Goal: Communication & Community: Answer question/provide support

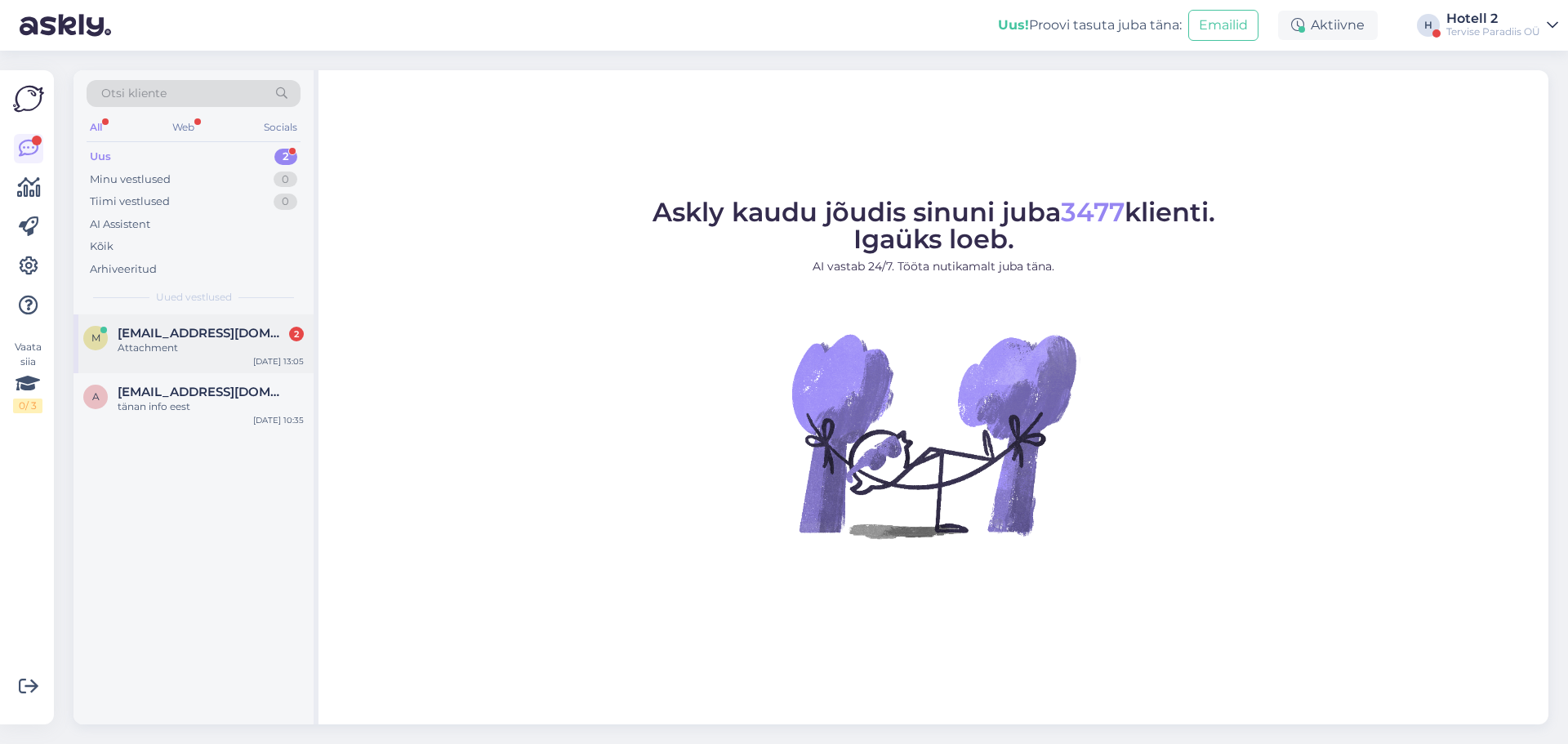
click at [191, 334] on span "[EMAIL_ADDRESS][DOMAIN_NAME]" at bounding box center [202, 333] width 170 height 15
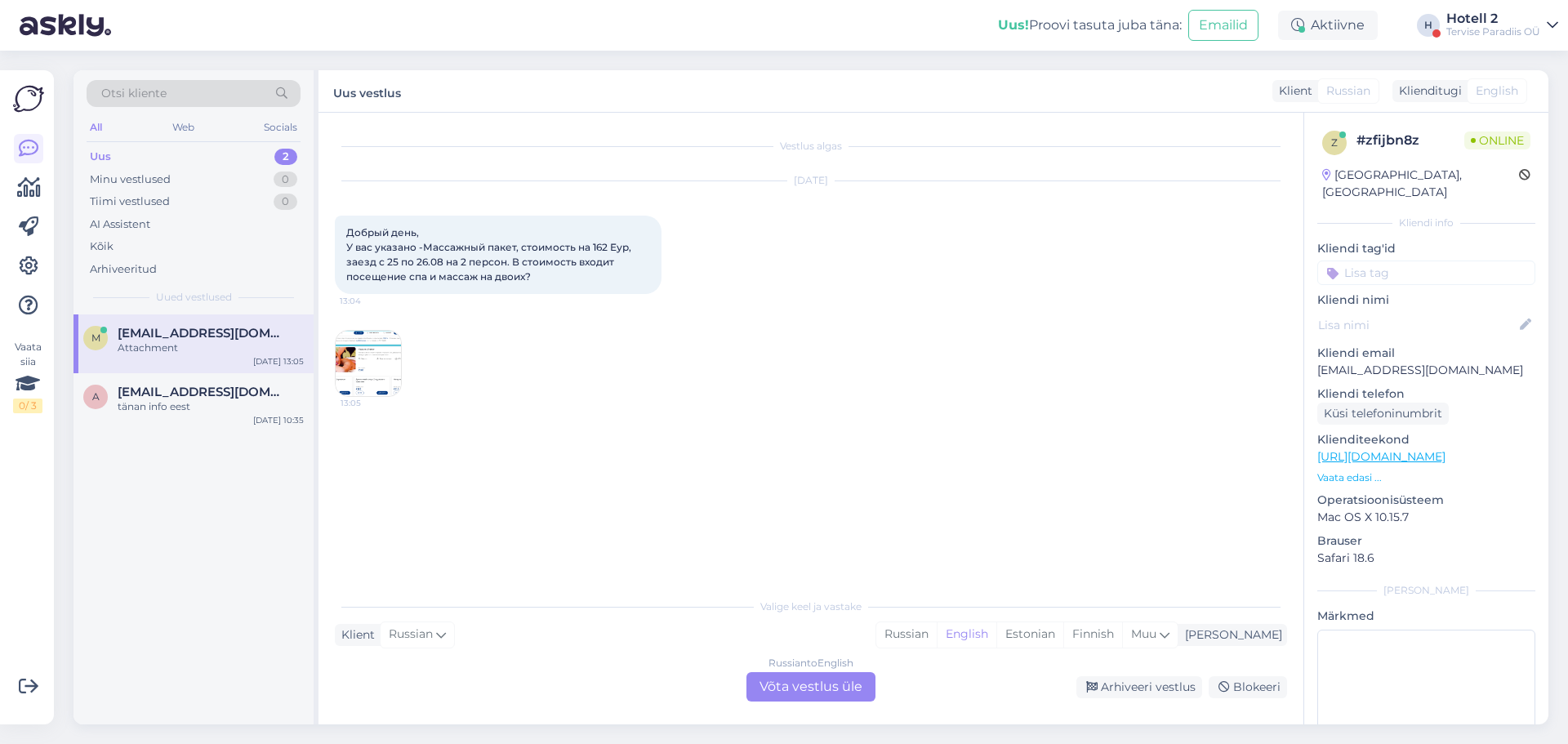
click at [1442, 87] on div "Klienditugi" at bounding box center [1426, 91] width 69 height 17
click at [830, 691] on div "Russian to English Võta vestlus üle" at bounding box center [812, 687] width 129 height 30
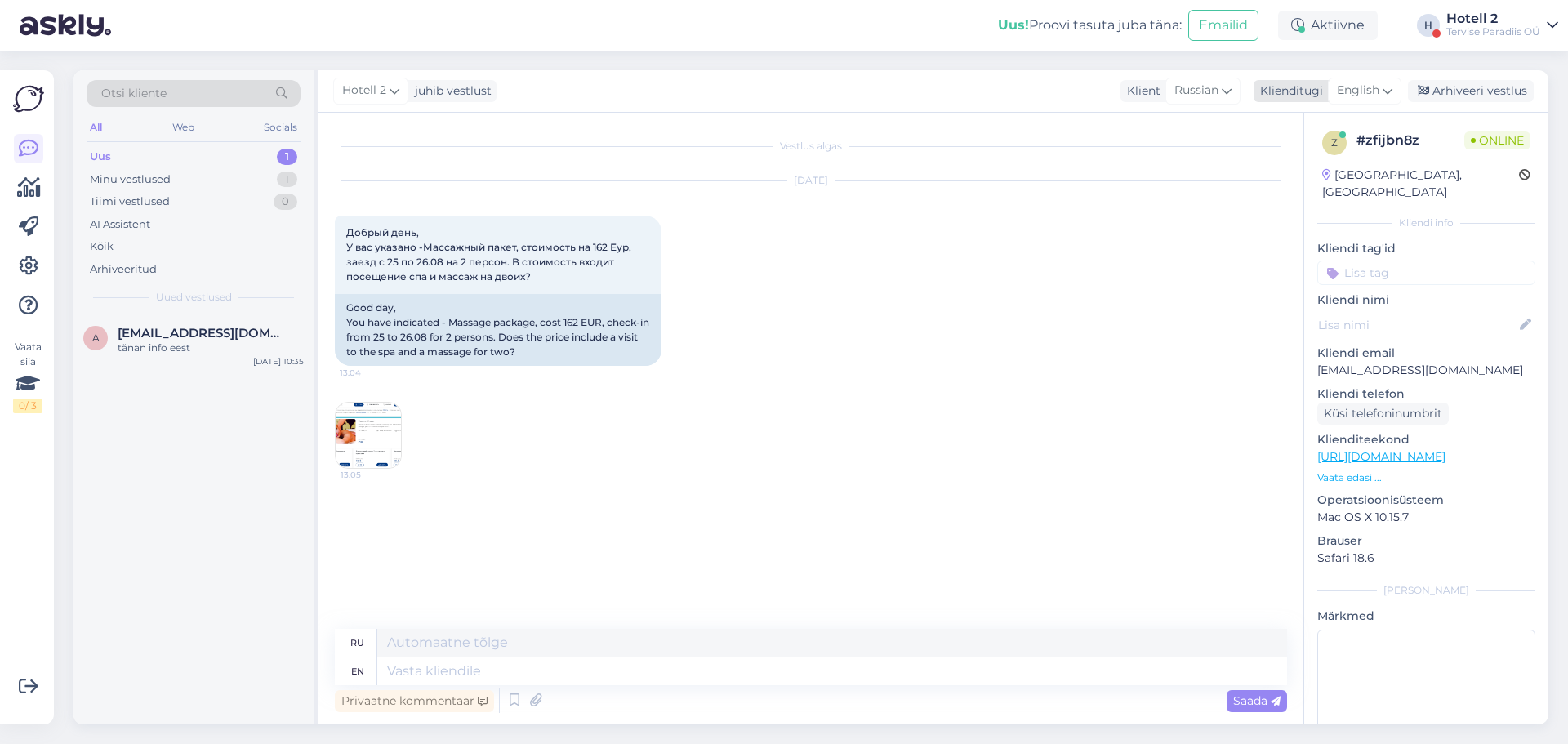
click at [1381, 90] on div "English" at bounding box center [1364, 91] width 73 height 26
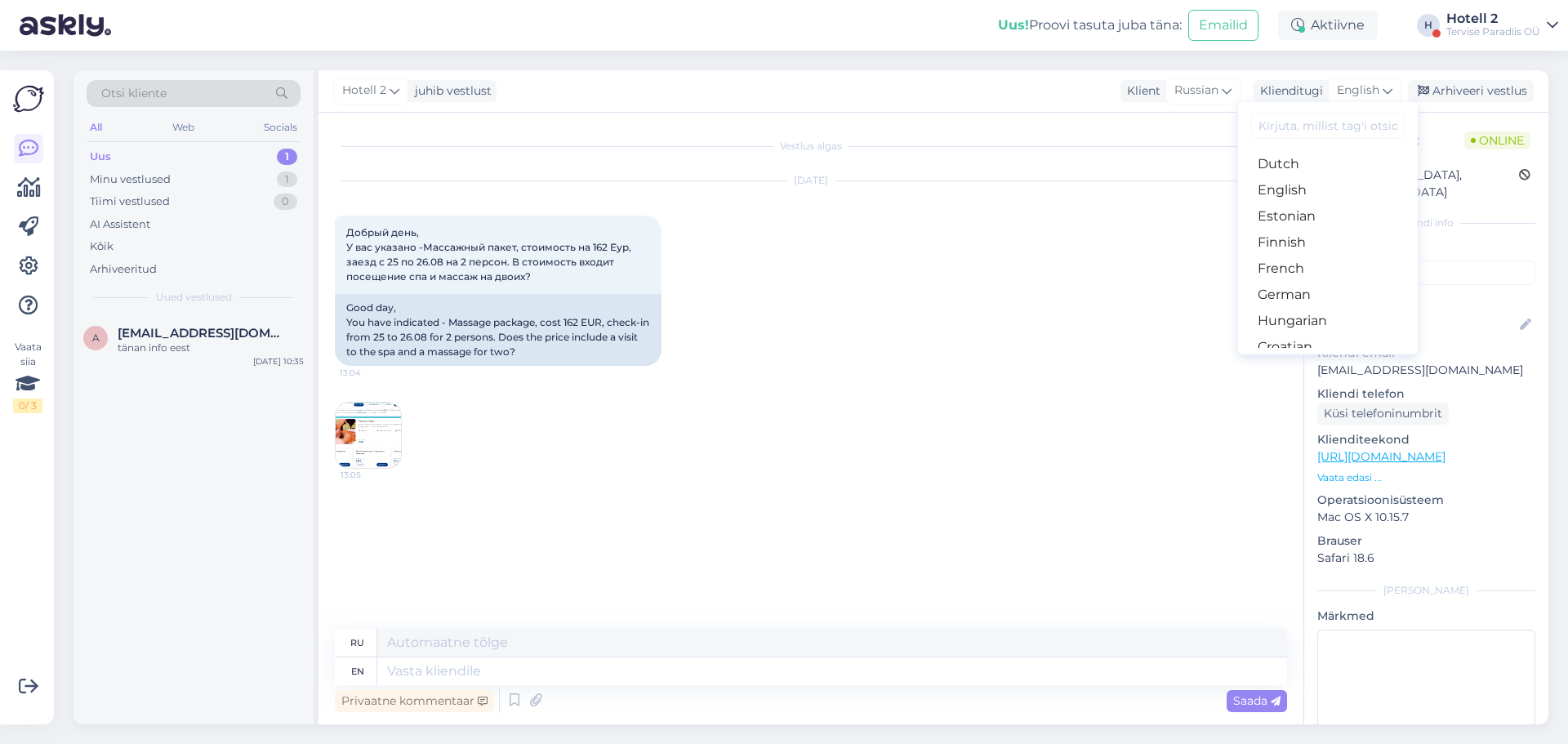
scroll to position [163, 0]
click at [1310, 213] on link "Estonian" at bounding box center [1328, 209] width 179 height 26
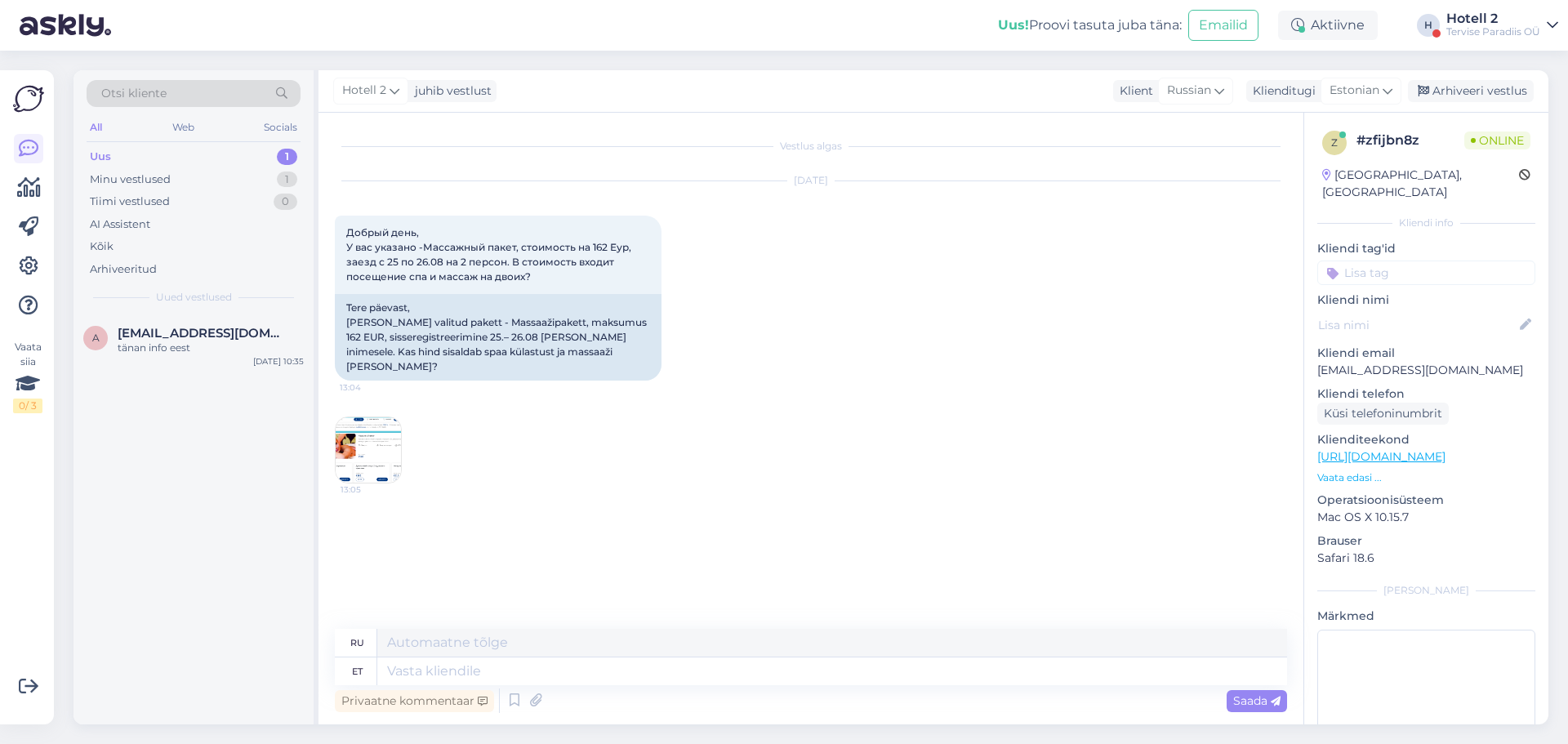
click at [361, 442] on img at bounding box center [368, 449] width 66 height 66
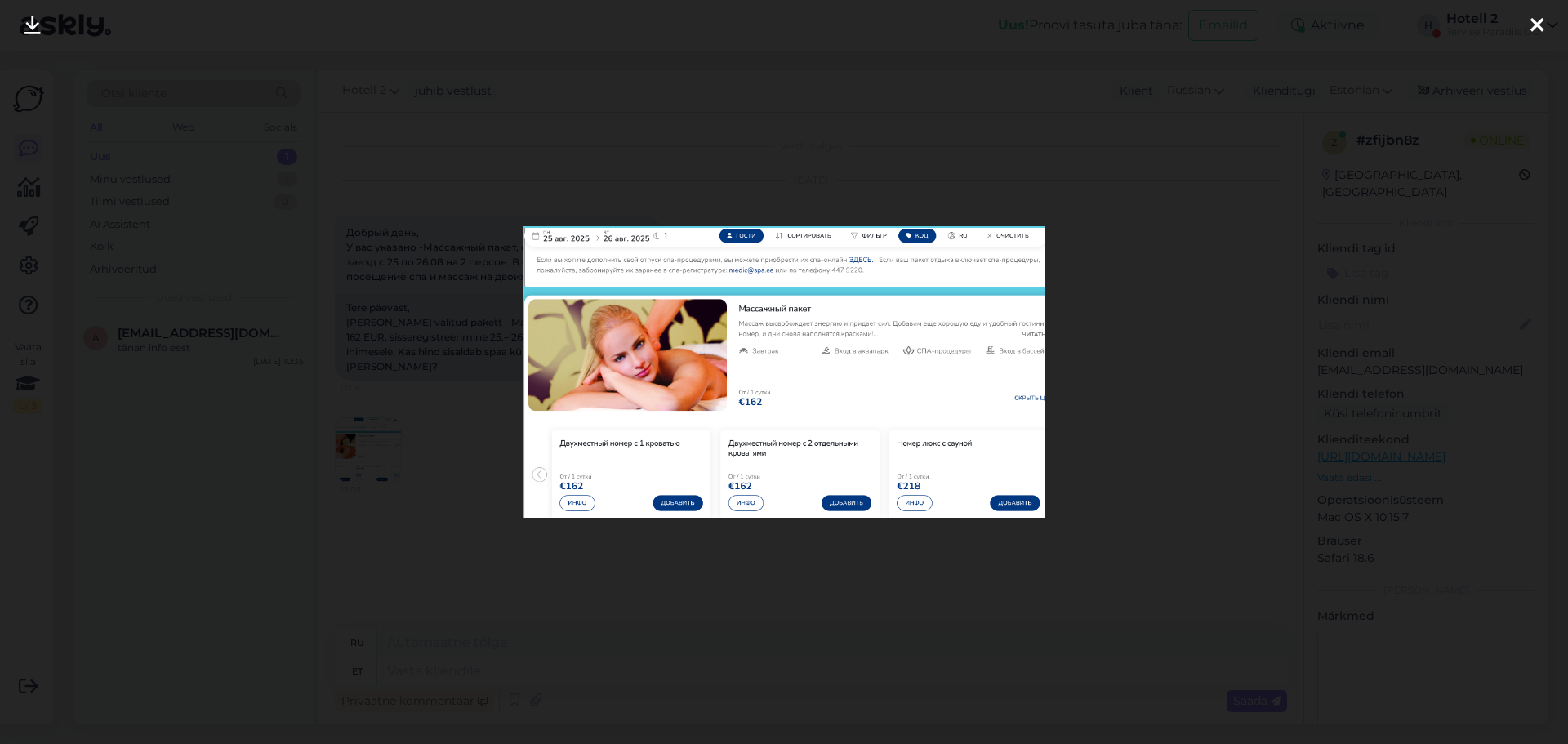
click at [1539, 16] on icon at bounding box center [1537, 26] width 13 height 21
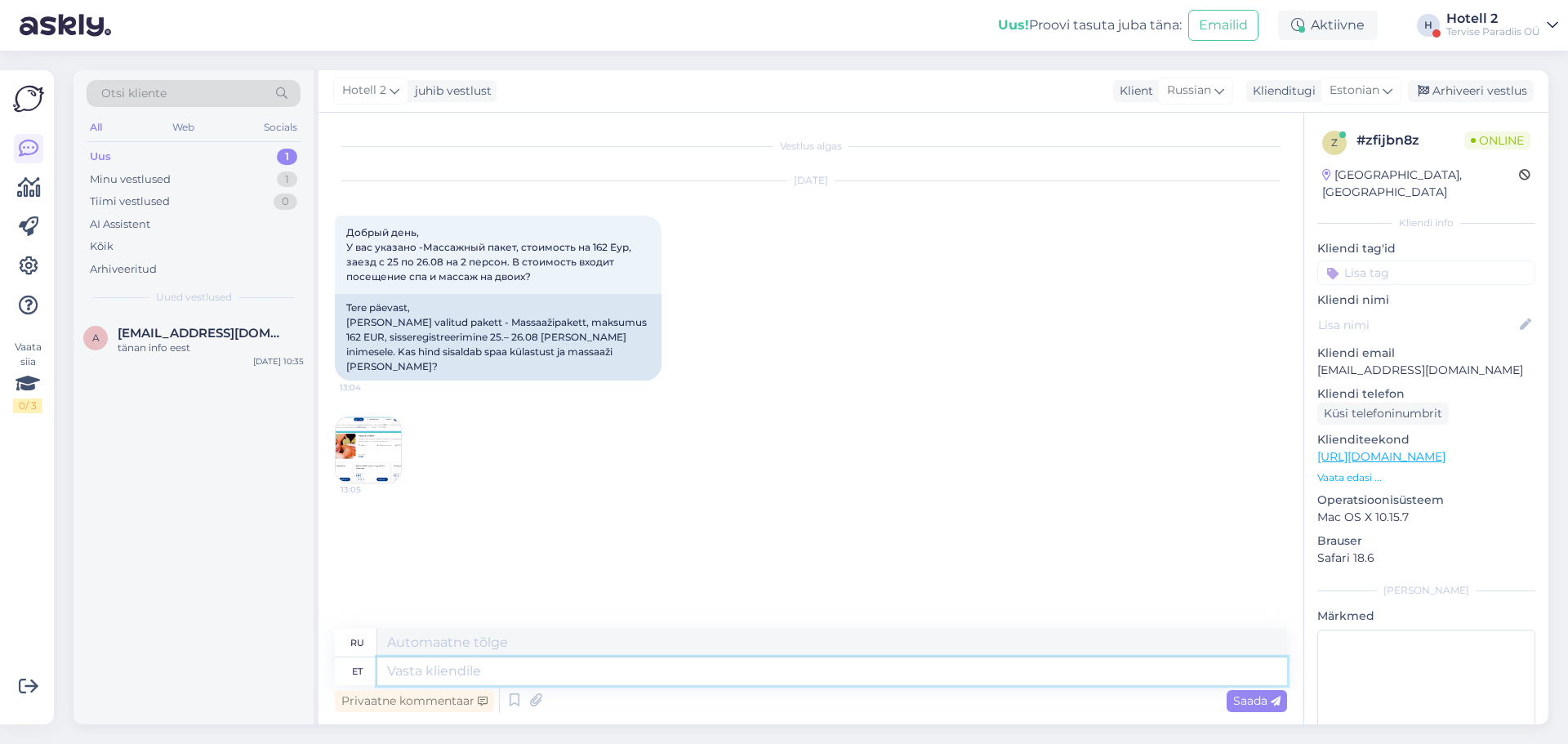
click at [556, 667] on textarea at bounding box center [832, 671] width 909 height 28
type textarea "kui"
type textarea "где"
type textarea "kui"
type textarea "если"
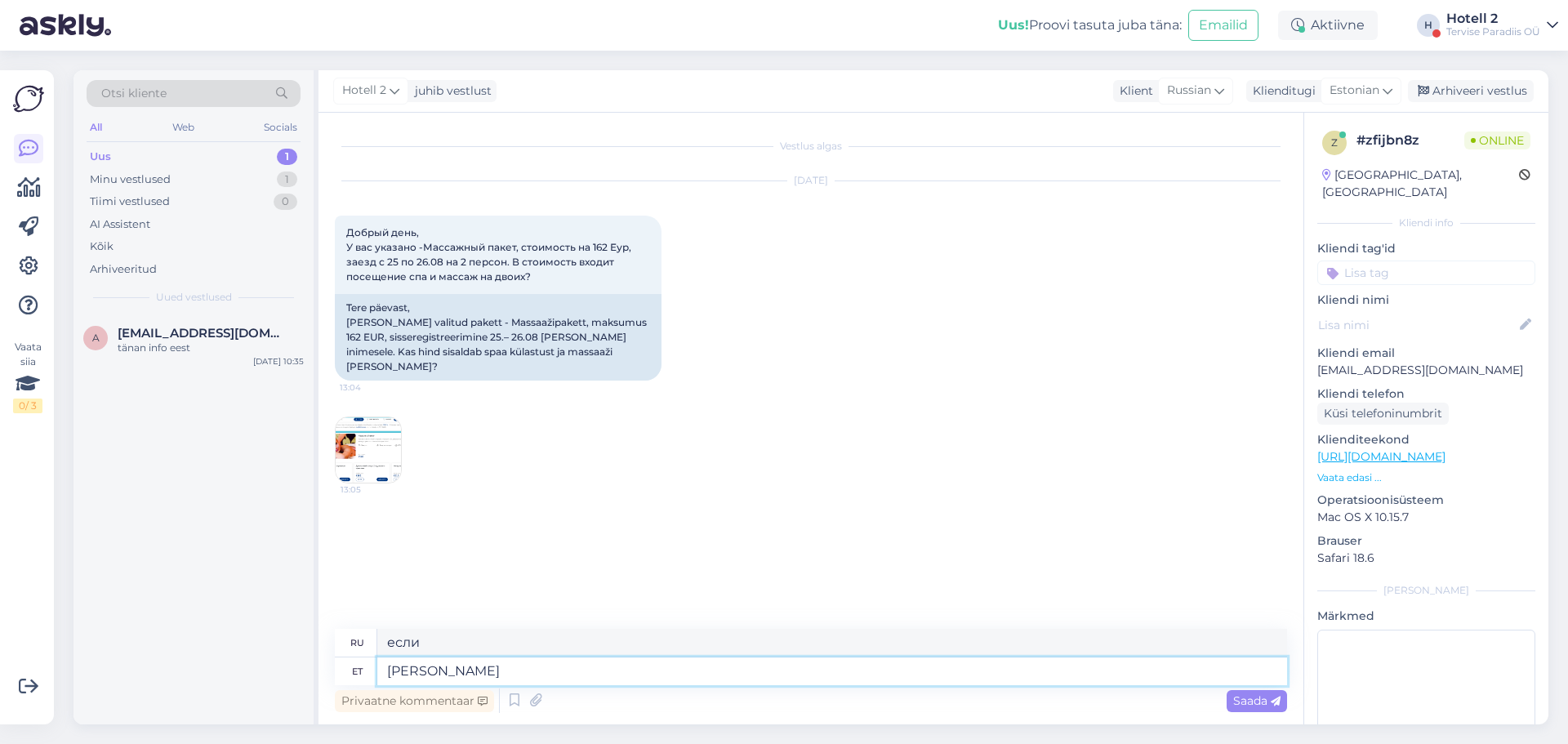
type textarea "[PERSON_NAME]"
type textarea "если вы выберете"
type textarea "[PERSON_NAME] broneeringus i"
type textarea "если вы выберете при бронировании"
type textarea "[PERSON_NAME] broneeringus inimeste"
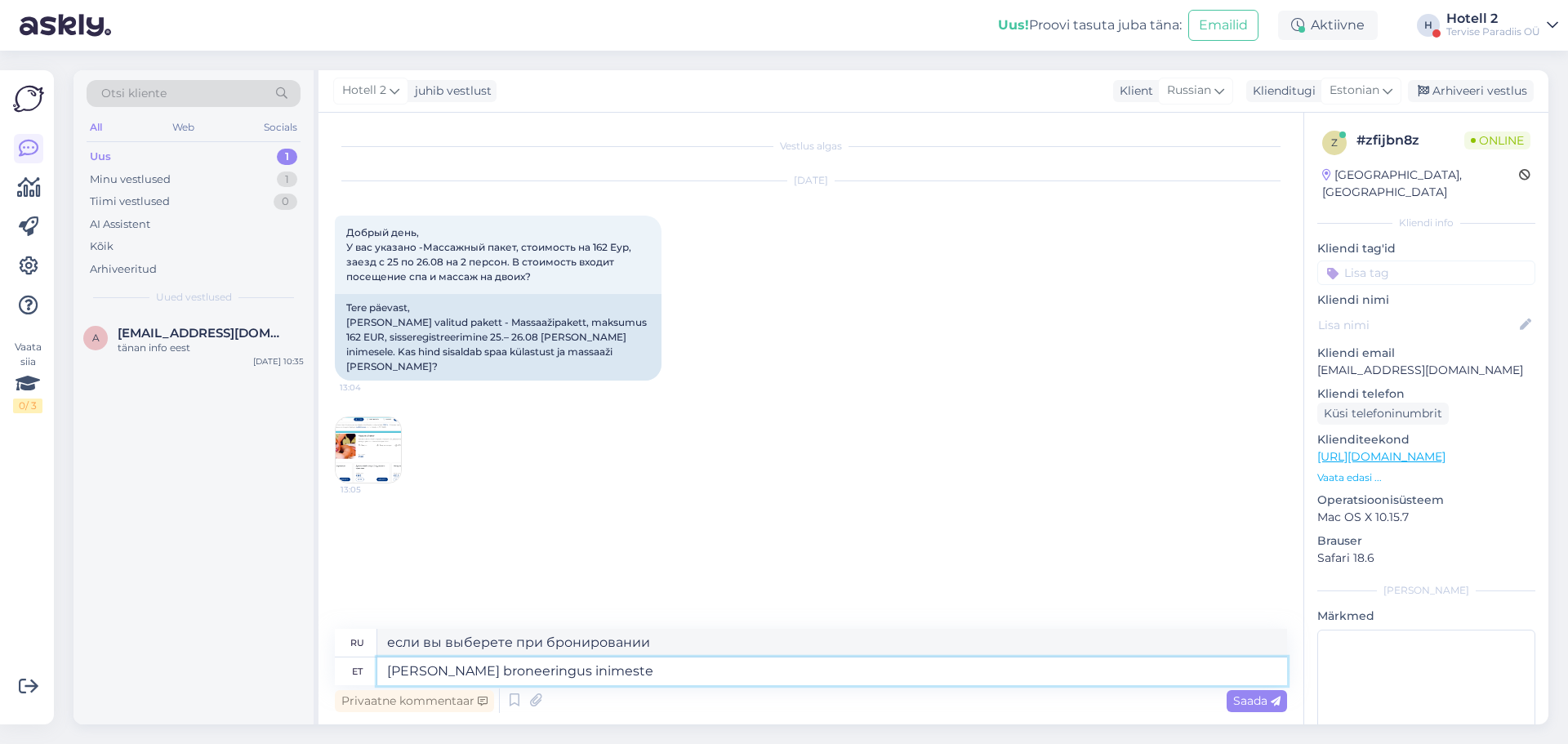
type textarea "если вы выбираете людей в бронировании"
type textarea "[PERSON_NAME] broneeringus inimeste arvuks"
type textarea "если вы выбираете количество человек в бронировании"
type textarea "[PERSON_NAME] broneeringus inimeste arvuks [PERSON_NAME]"
type textarea "если вы выбираете двух человек в бронировании"
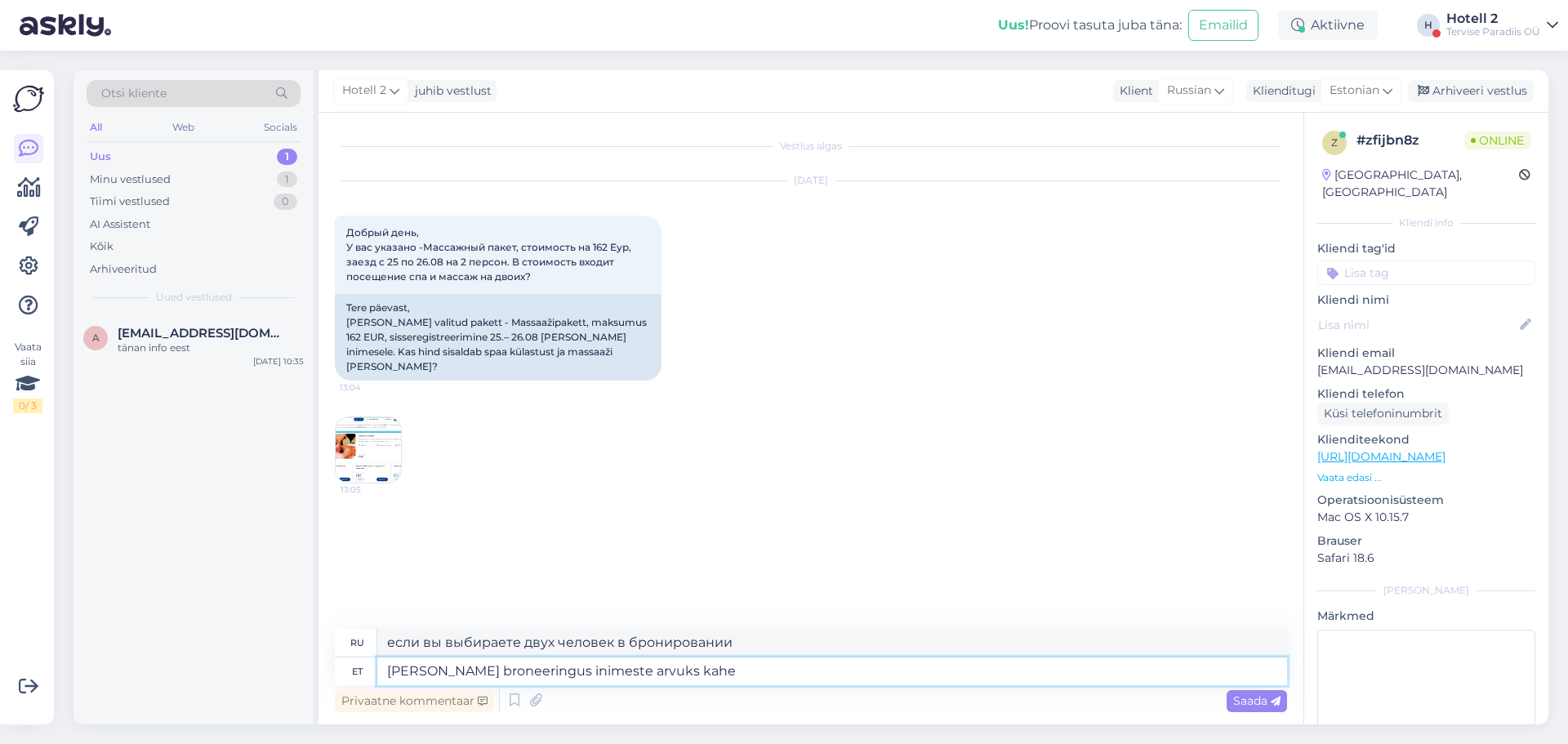
type textarea "[PERSON_NAME] broneeringus inimeste arvuks kah"
type textarea "если вы выберете оба варианта в качестве количества человек в бронировании"
type textarea "[PERSON_NAME] broneeringus inimeste arvuks ka"
type textarea "если вы также выберете количество человек в бронировании"
type textarea "[PERSON_NAME] broneeringus inimeste arvuks kaks,"
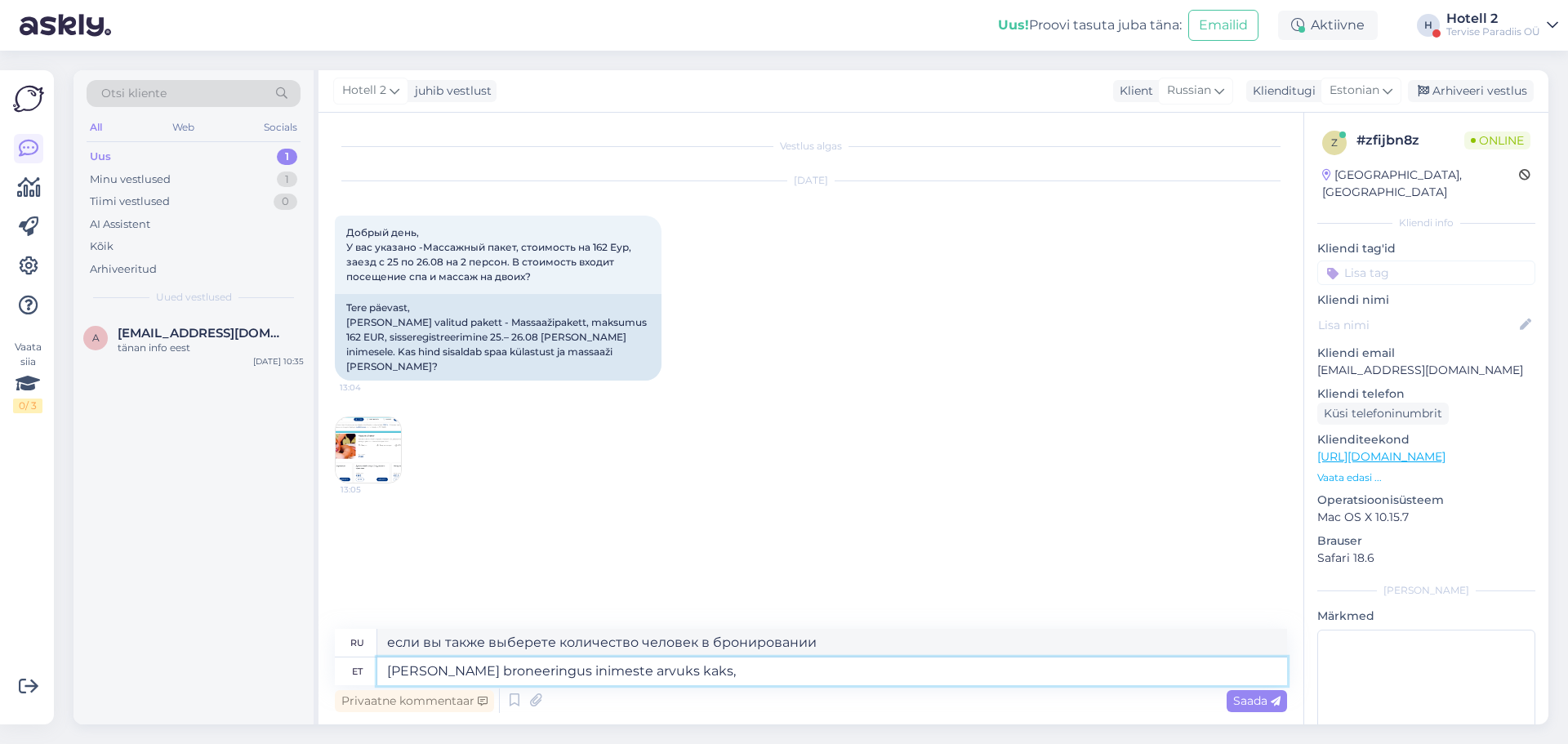
type textarea "если вы выберете двух человек в своем бронировании,"
type textarea "[PERSON_NAME] broneeringus inimeste arvuks kaks, siis"
type textarea "если вы выбираете двух человек в своем бронировании, то"
click at [364, 426] on img at bounding box center [368, 449] width 66 height 66
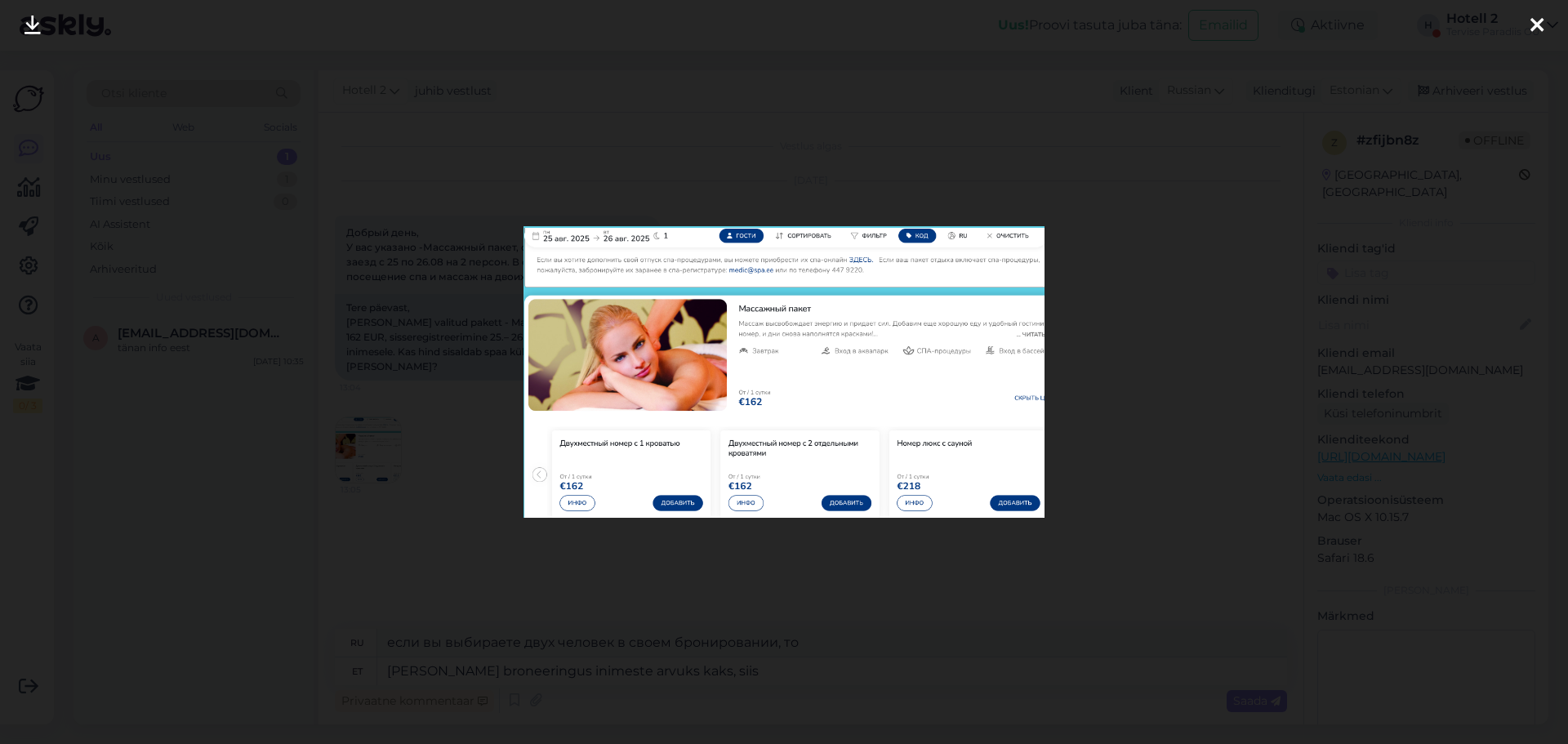
click at [1534, 24] on icon at bounding box center [1537, 26] width 13 height 21
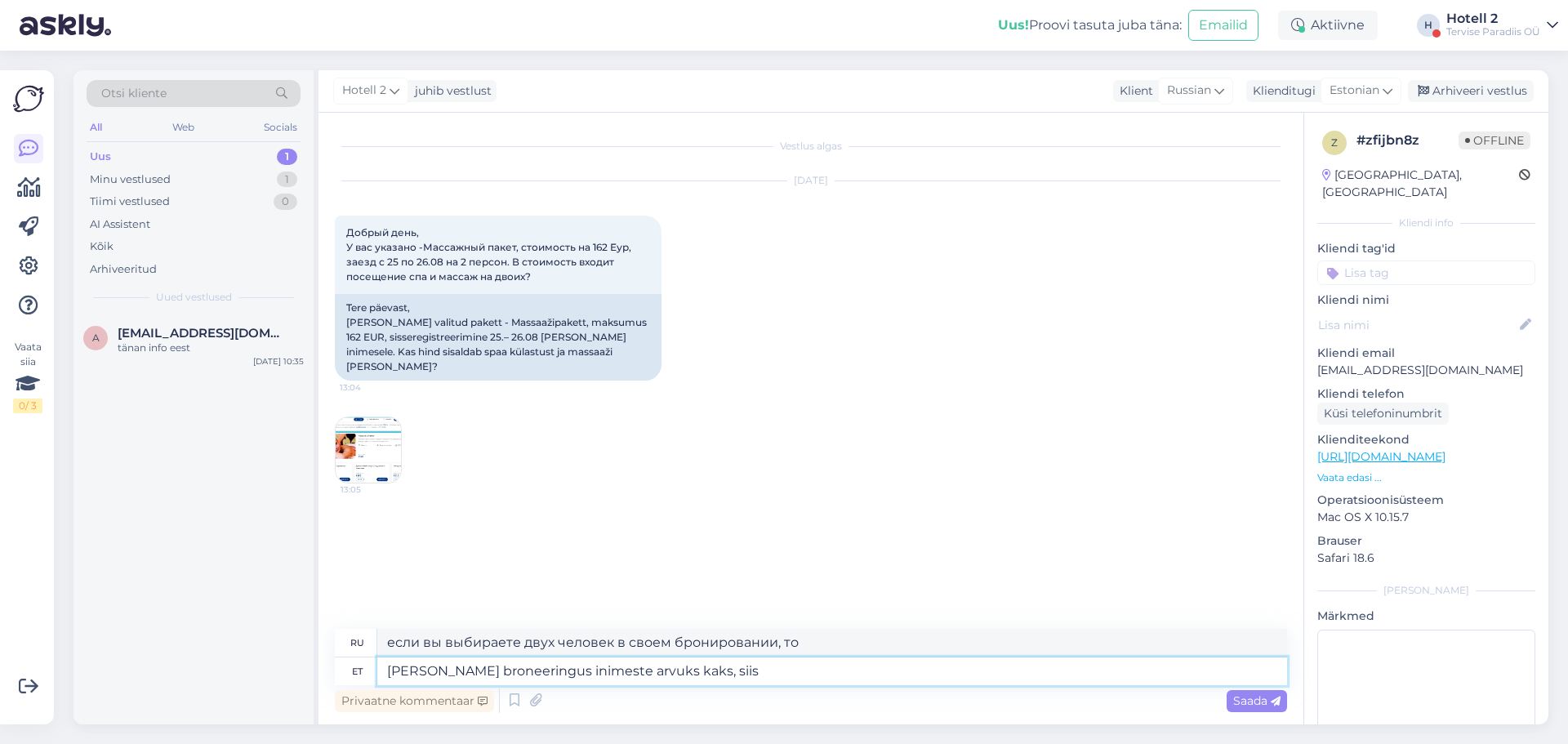
click at [709, 674] on textarea "[PERSON_NAME] broneeringus inimeste arvuks kaks, siis" at bounding box center [832, 671] width 909 height 28
type textarea "[PERSON_NAME] broneeringus inimeste arvuks kaks, siis on ka"
type textarea "Если вы выбираете двух человек в своем бронировании, то также есть"
type textarea "[PERSON_NAME] broneeringus inimeste arvuks kaks, siis on ka ma"
type textarea "Если вы выберете двух человек в своем бронировании, то я также"
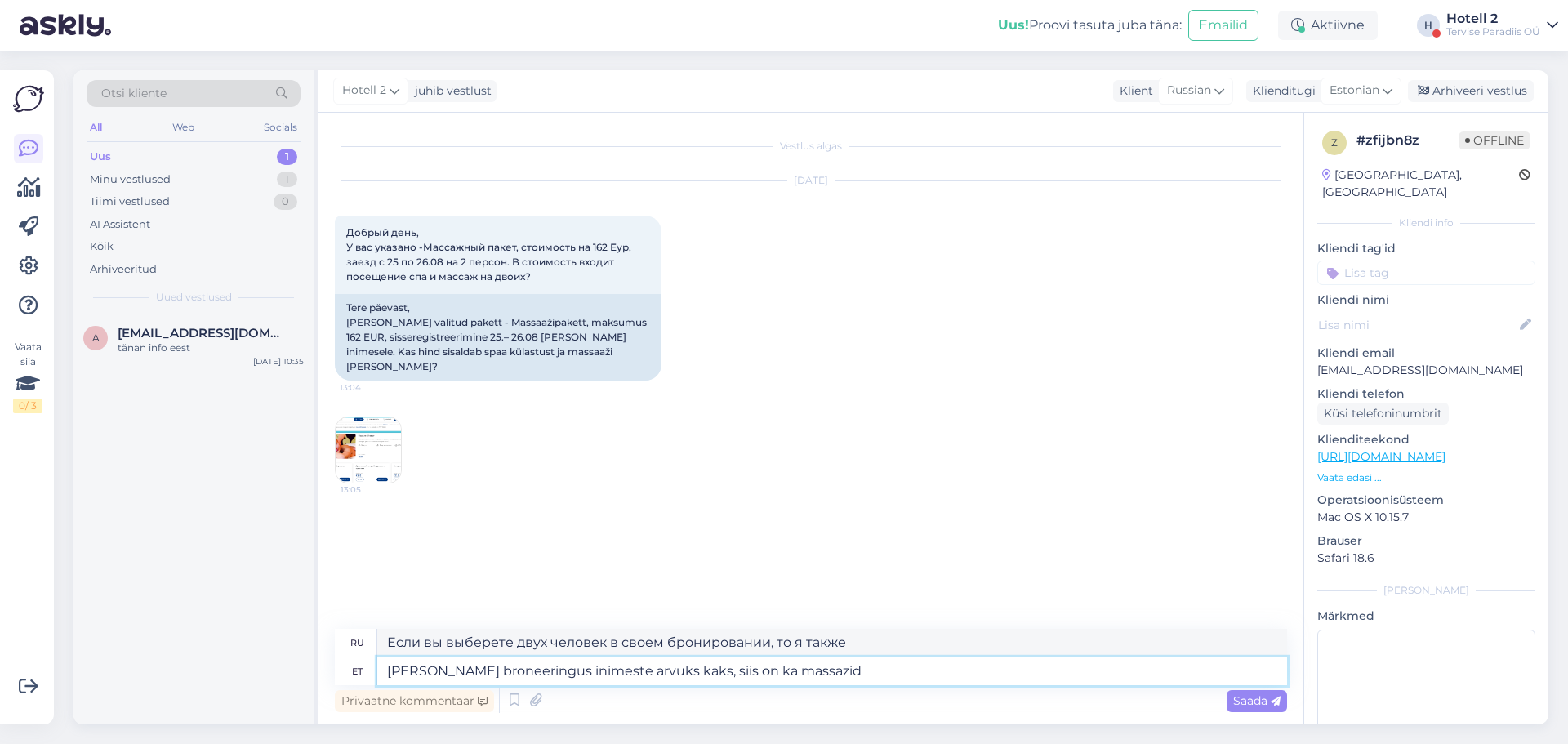
type textarea "[PERSON_NAME] broneeringus inimeste arvuks kaks, siis on ka massazid"
type textarea "Если при бронировании вы выберете двух человек, вам также будет доступен массаж."
type textarea "[PERSON_NAME] broneeringus inimeste arvuks kaks, siis on ka massazid [PERSON_NA…"
type textarea "Если при бронировании вы выберете двух человек, то массаж будет доступен и для …"
click at [804, 671] on textarea "[PERSON_NAME] broneeringus inimeste arvuks kaks, siis on ka massazid [PERSON_NA…" at bounding box center [832, 671] width 909 height 28
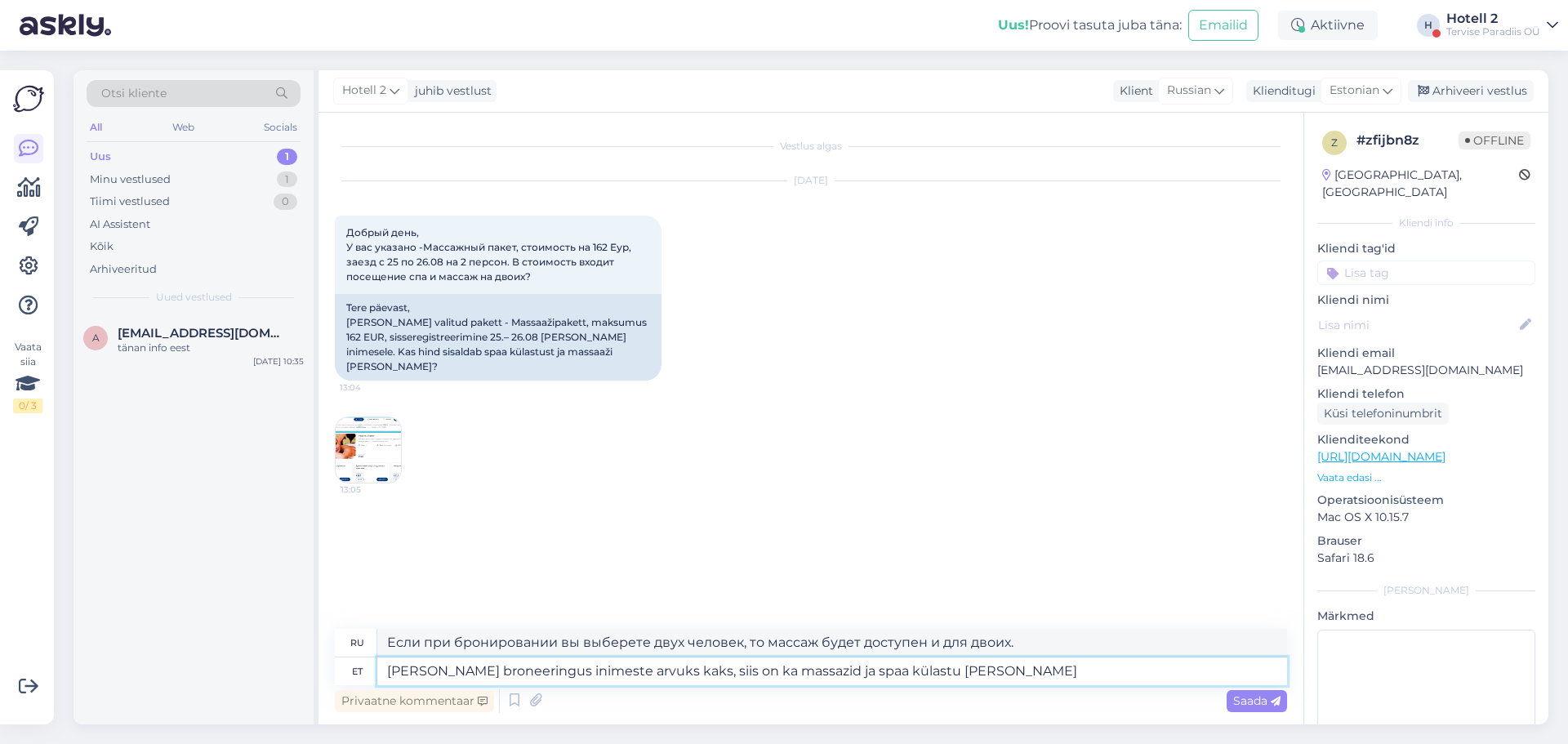
type textarea "[PERSON_NAME] broneeringus inimeste arvuks kaks, siis on ka massazid ja spaa kü…"
type textarea "Если при бронировании вы выберете двух человек, в стоимость также будут включен…"
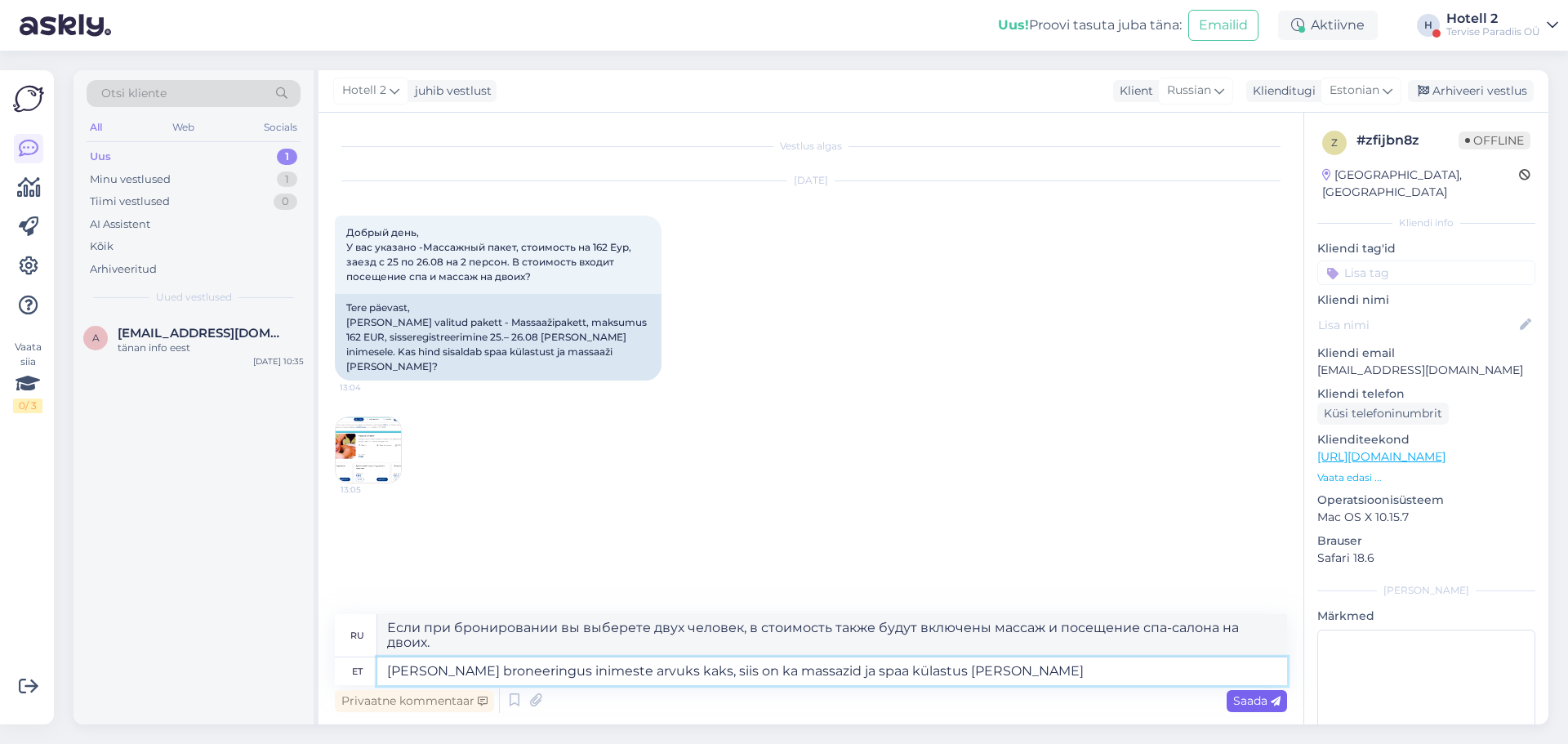
type textarea "[PERSON_NAME] broneeringus inimeste arvuks kaks, siis on ka massazid ja spaa kü…"
click at [1249, 699] on span "Saada" at bounding box center [1257, 700] width 47 height 15
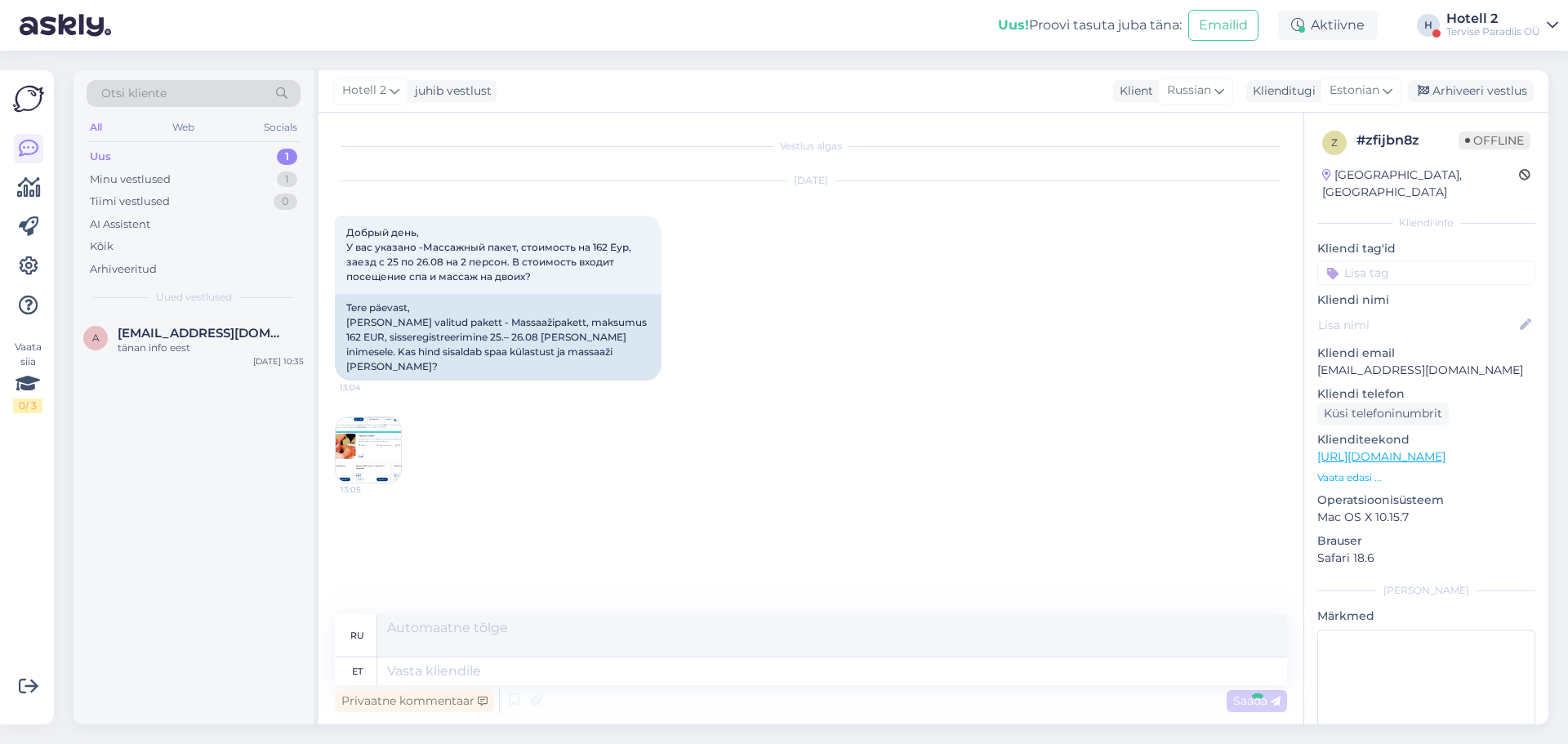
scroll to position [15, 0]
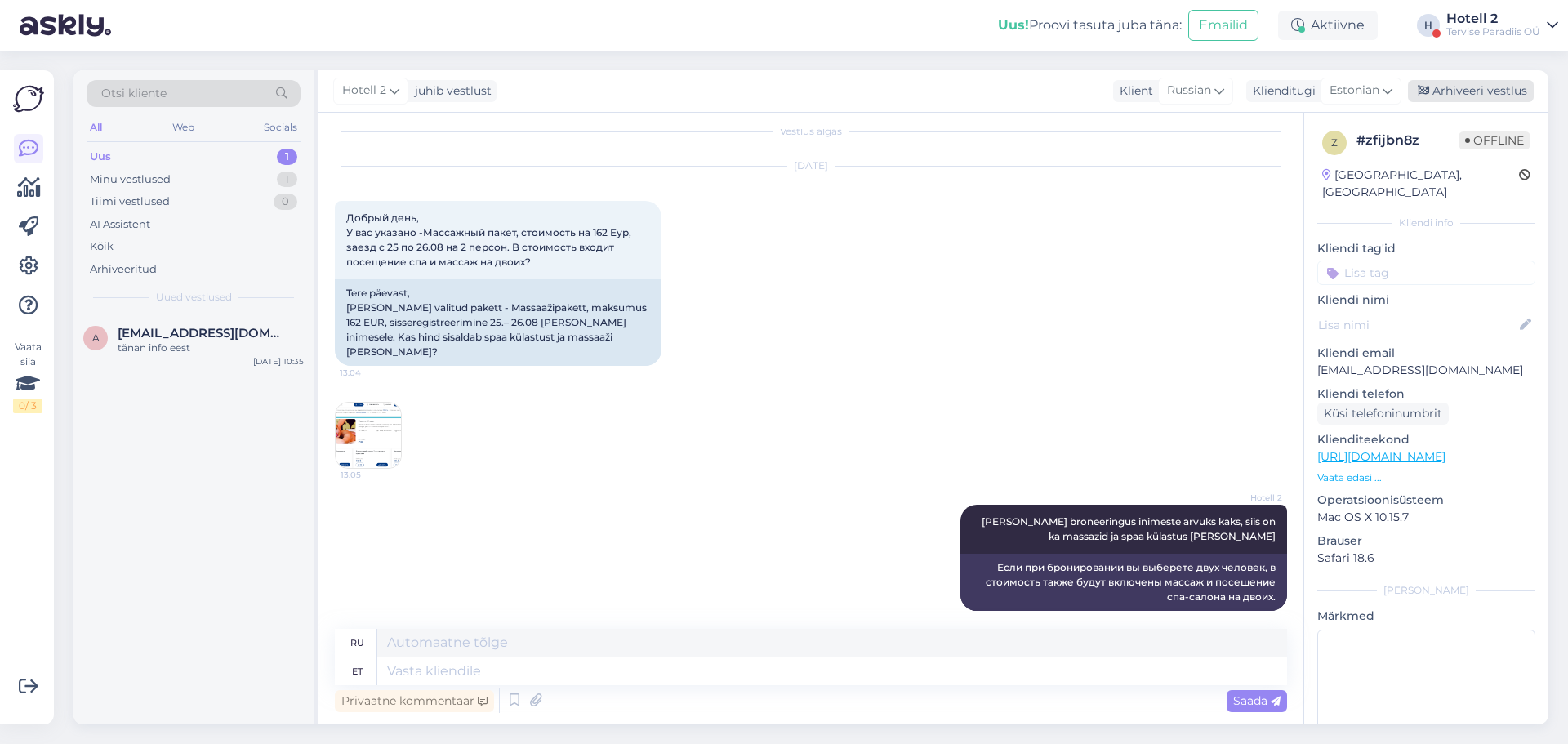
click at [1494, 96] on div "Arhiveeri vestlus" at bounding box center [1471, 91] width 126 height 22
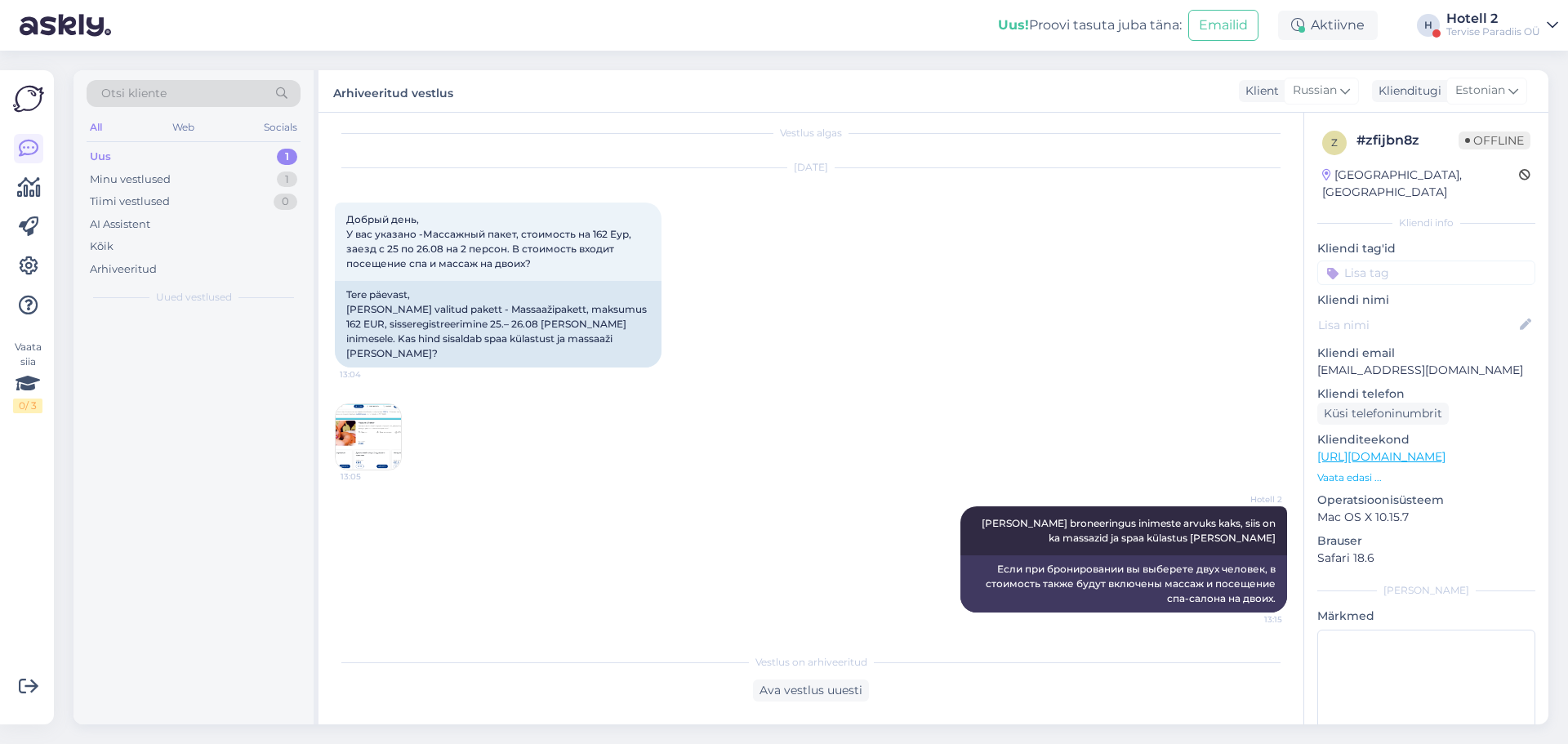
scroll to position [0, 0]
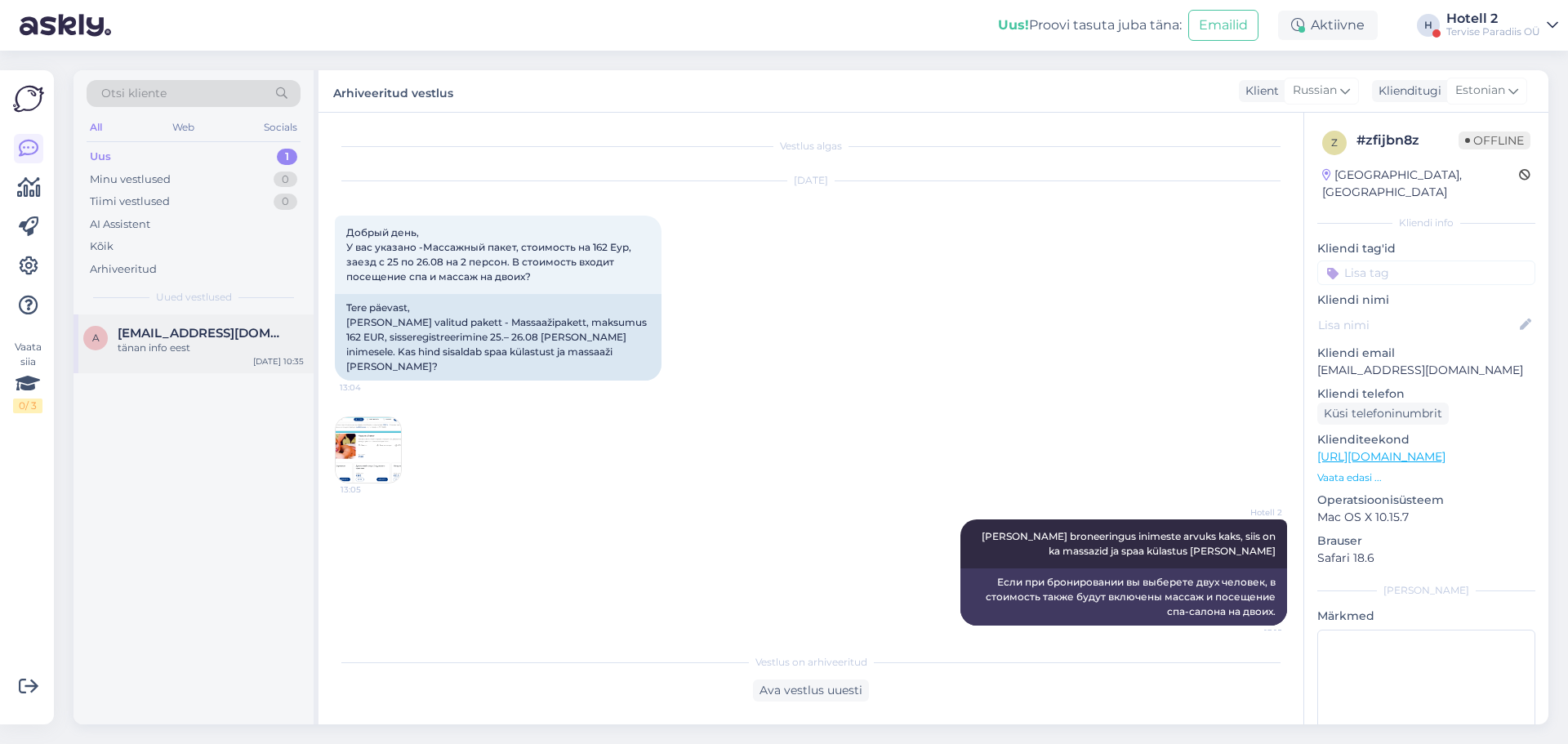
click at [157, 335] on span "[EMAIL_ADDRESS][DOMAIN_NAME]" at bounding box center [202, 333] width 170 height 15
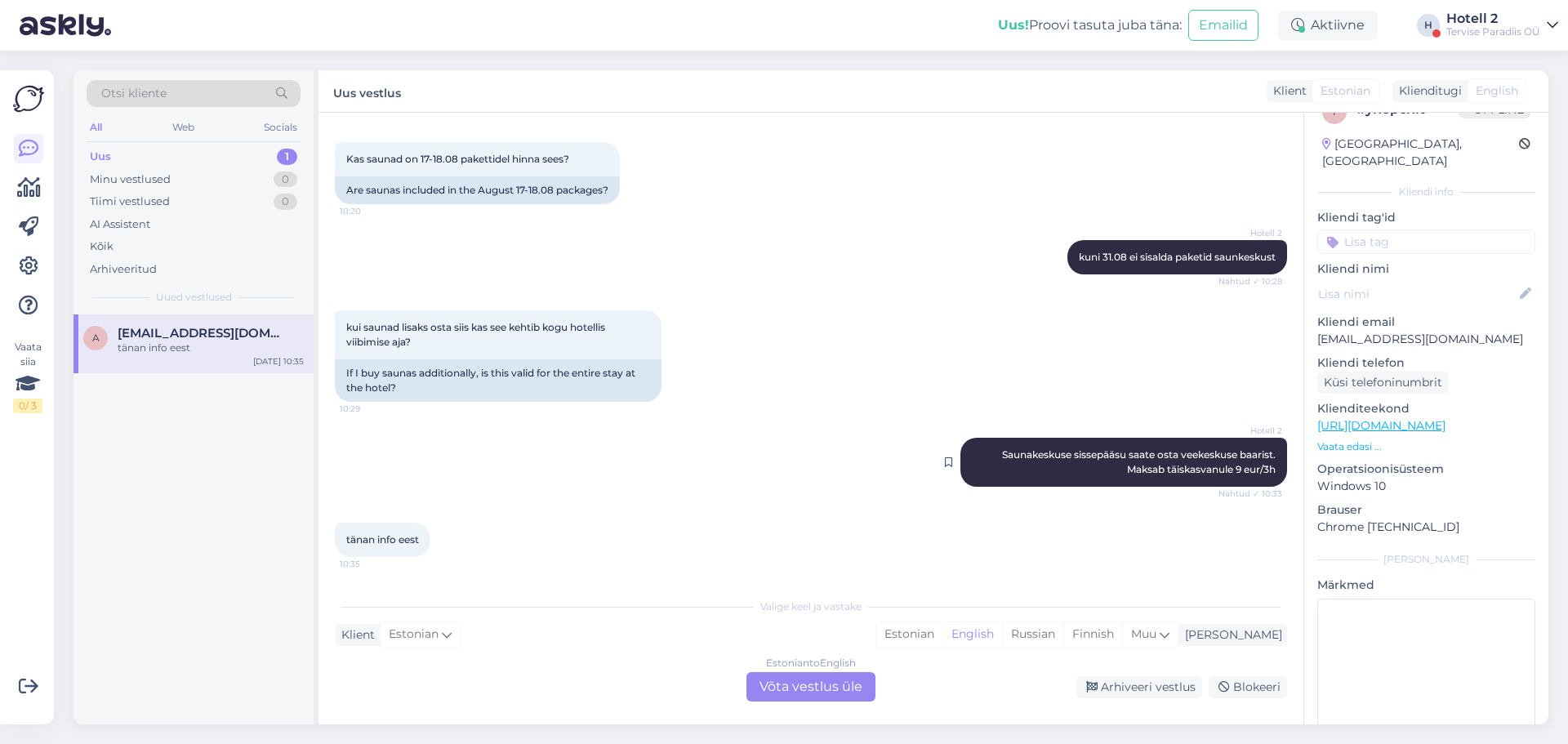
scroll to position [59, 0]
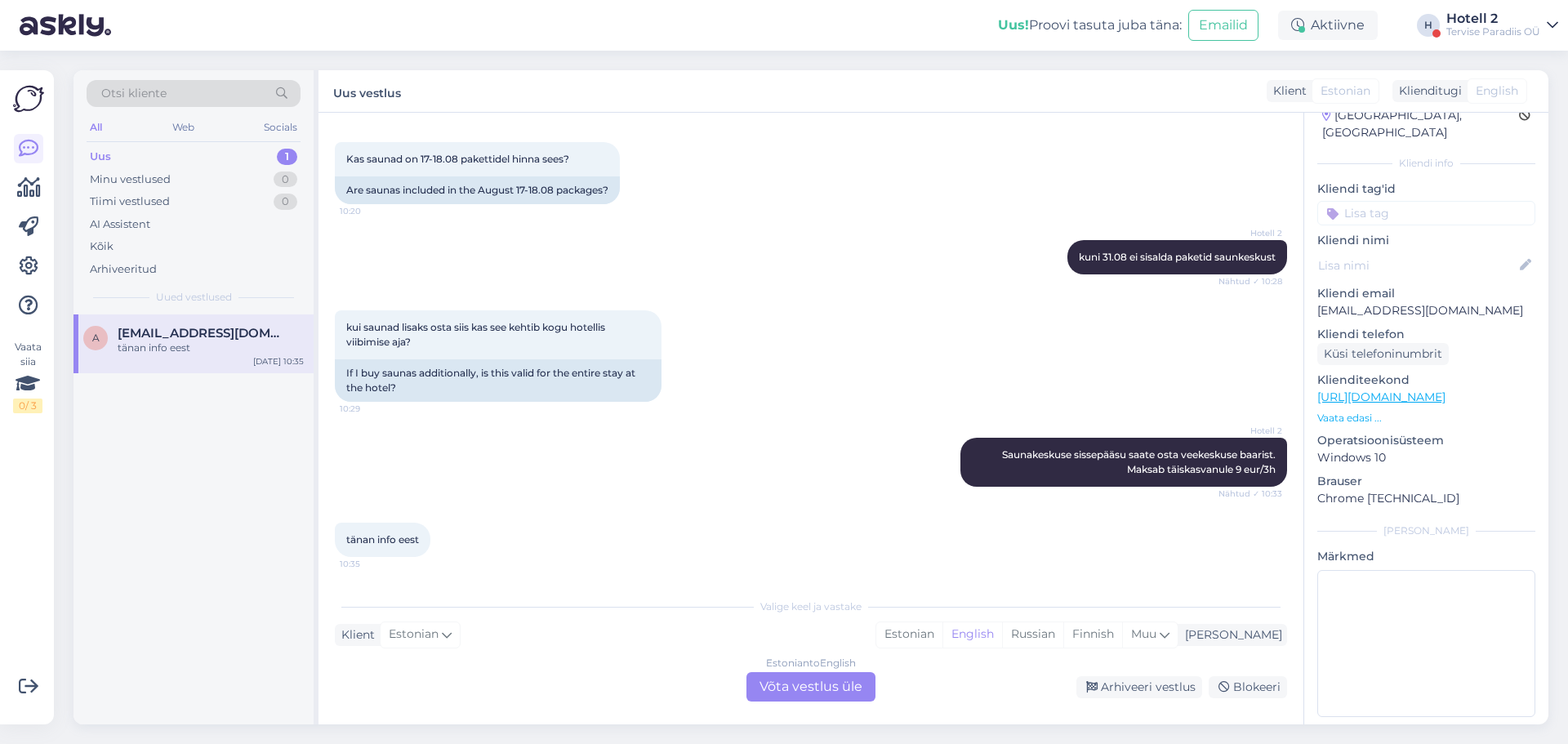
drag, startPoint x: 828, startPoint y: 682, endPoint x: 900, endPoint y: 594, distance: 113.7
click at [828, 682] on div "Estonian to English Võta vestlus üle" at bounding box center [812, 687] width 129 height 30
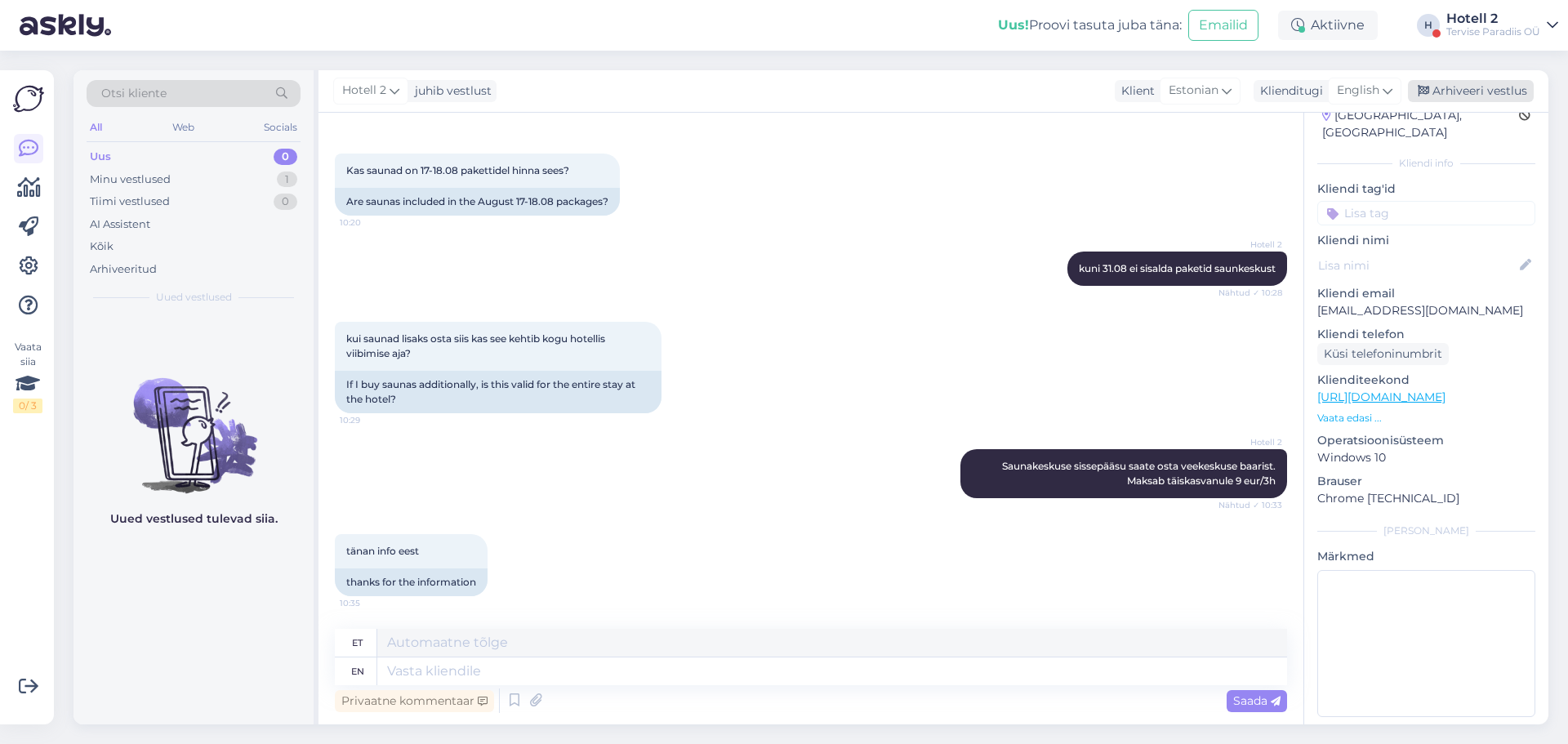
click at [1448, 84] on div "Arhiveeri vestlus" at bounding box center [1471, 91] width 126 height 22
